Goal: Task Accomplishment & Management: Complete application form

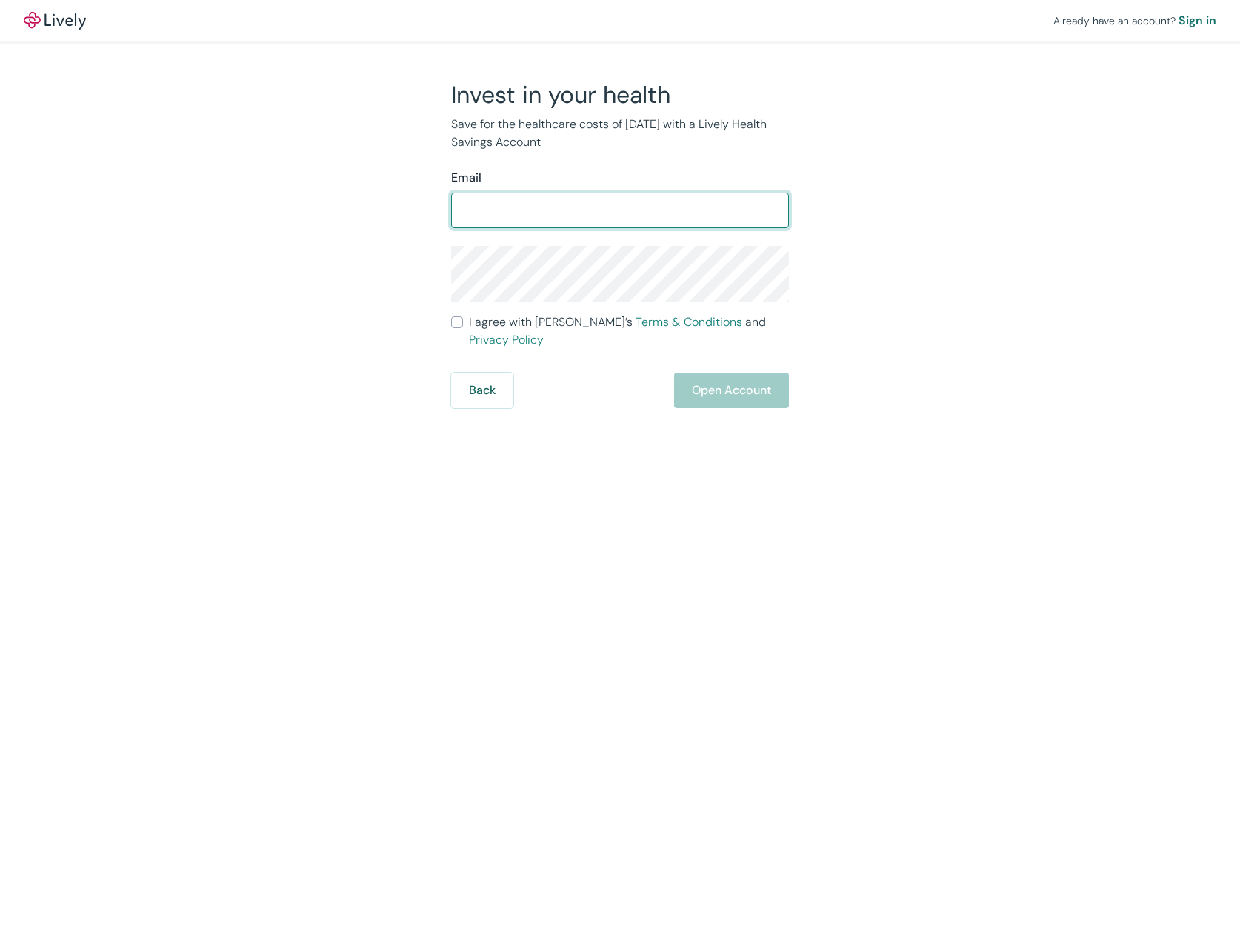
click at [568, 209] on input "Email" at bounding box center [620, 211] width 338 height 30
type input "[EMAIL_ADDRESS][DOMAIN_NAME]"
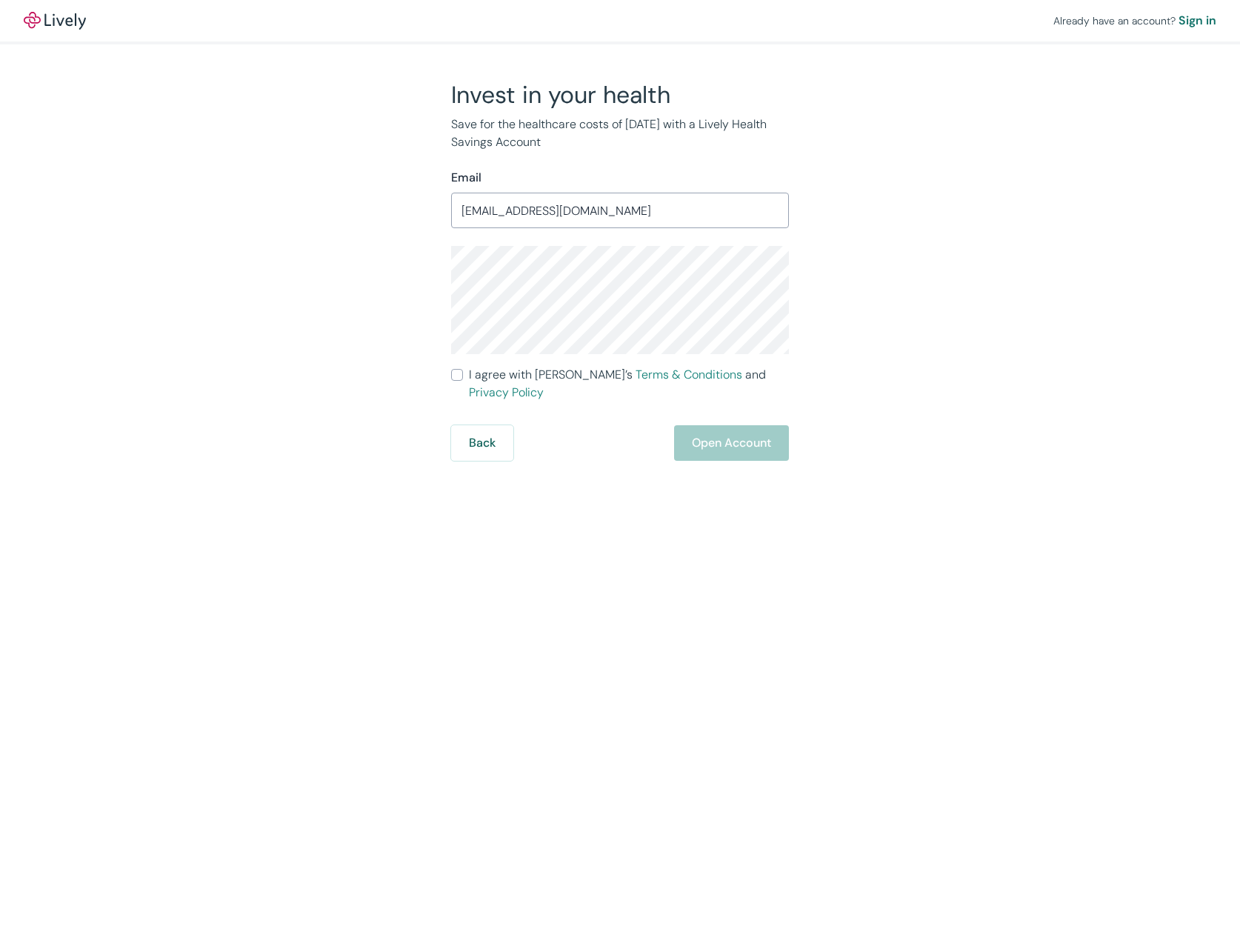
click at [1053, 329] on div "Already have an account? Sign in Invest in your health Save for the healthcare …" at bounding box center [620, 230] width 1240 height 461
click at [455, 373] on input "I agree with Lively’s Terms & Conditions and Privacy Policy" at bounding box center [457, 375] width 12 height 12
checkbox input "true"
click at [714, 428] on button "Open Account" at bounding box center [731, 443] width 115 height 36
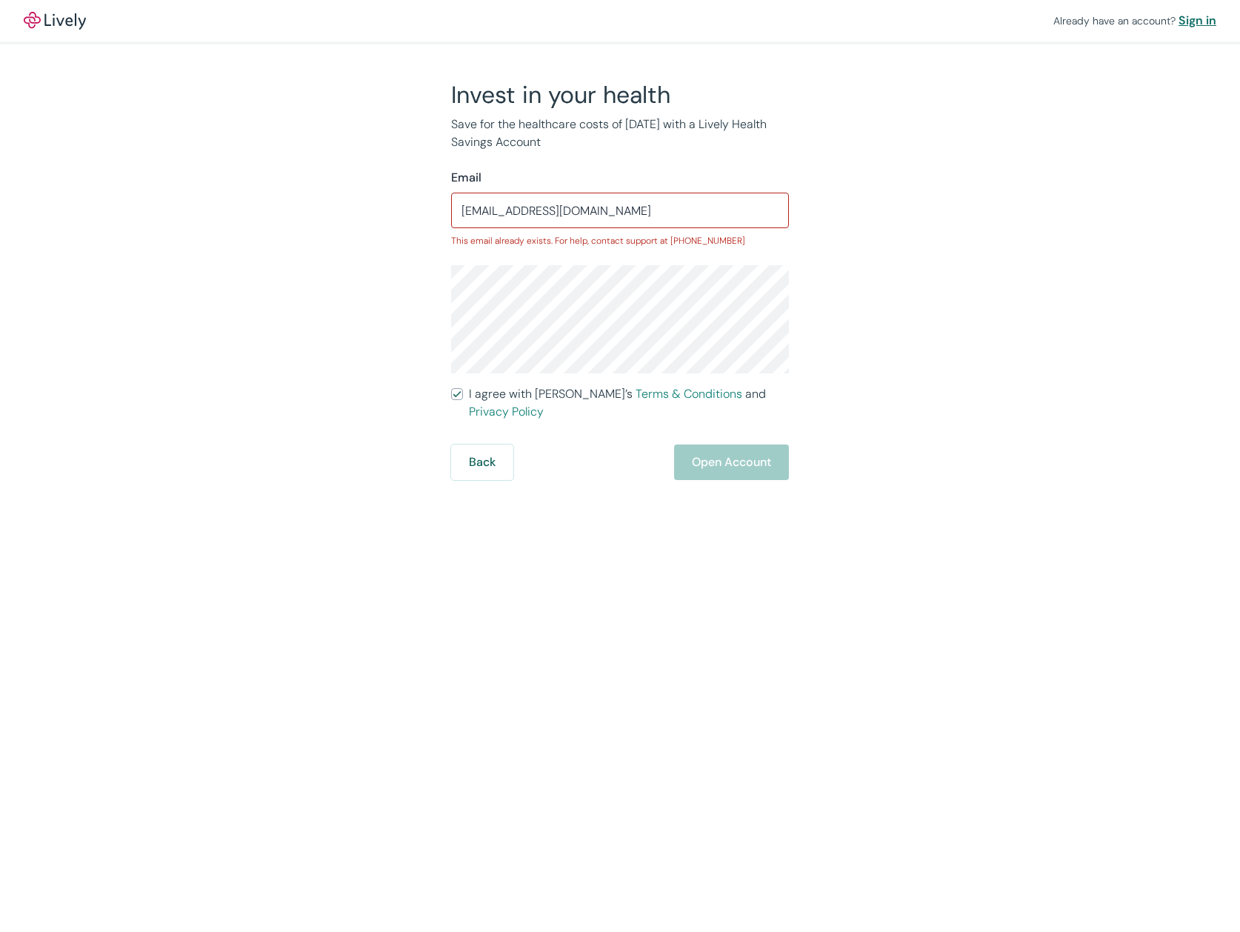
click at [1191, 20] on div "Sign in" at bounding box center [1198, 21] width 38 height 18
